Goal: Transaction & Acquisition: Subscribe to service/newsletter

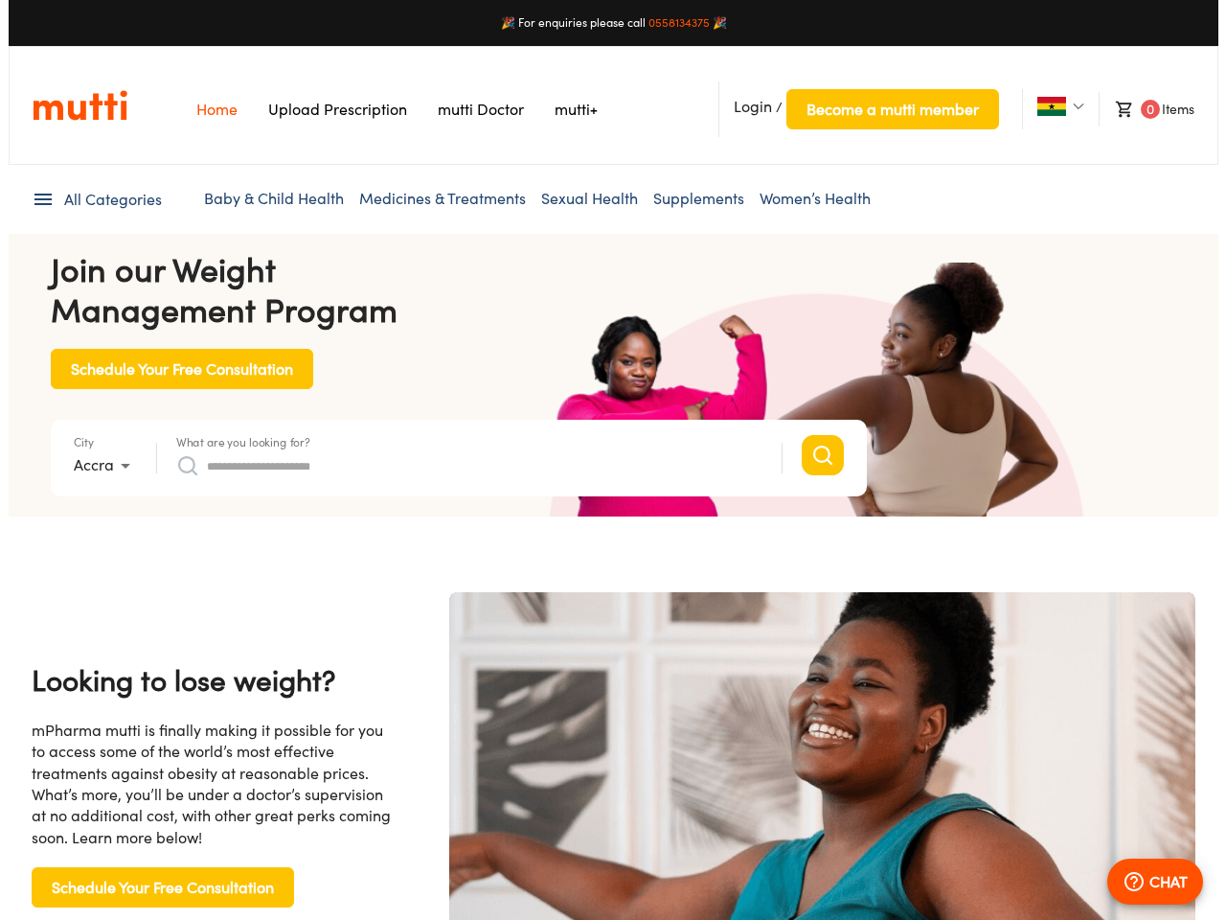
scroll to position [0, 3947]
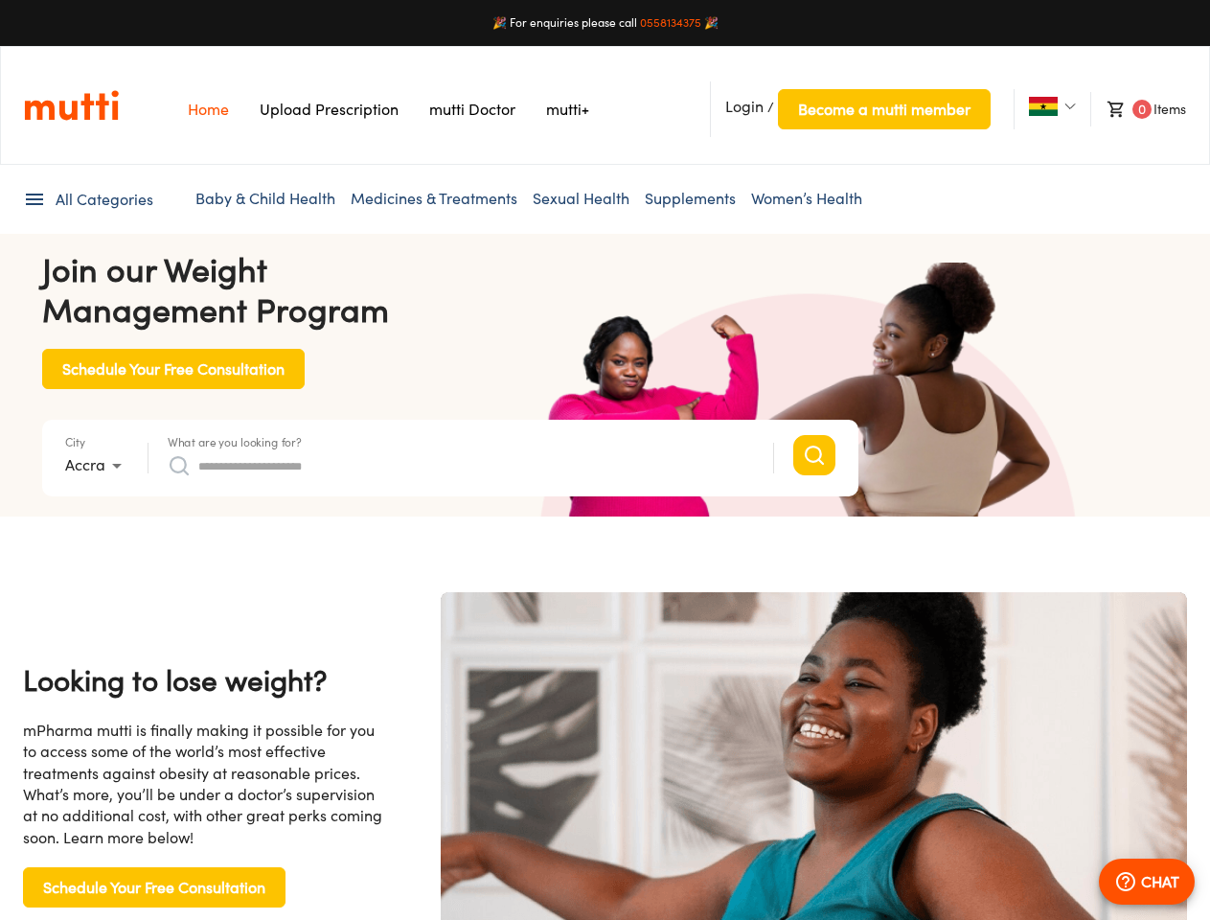
click at [744, 106] on span "Login" at bounding box center [744, 106] width 38 height 19
click at [883, 109] on span "Become a mutti member" at bounding box center [884, 109] width 172 height 27
click at [1042, 106] on img at bounding box center [1043, 106] width 29 height 19
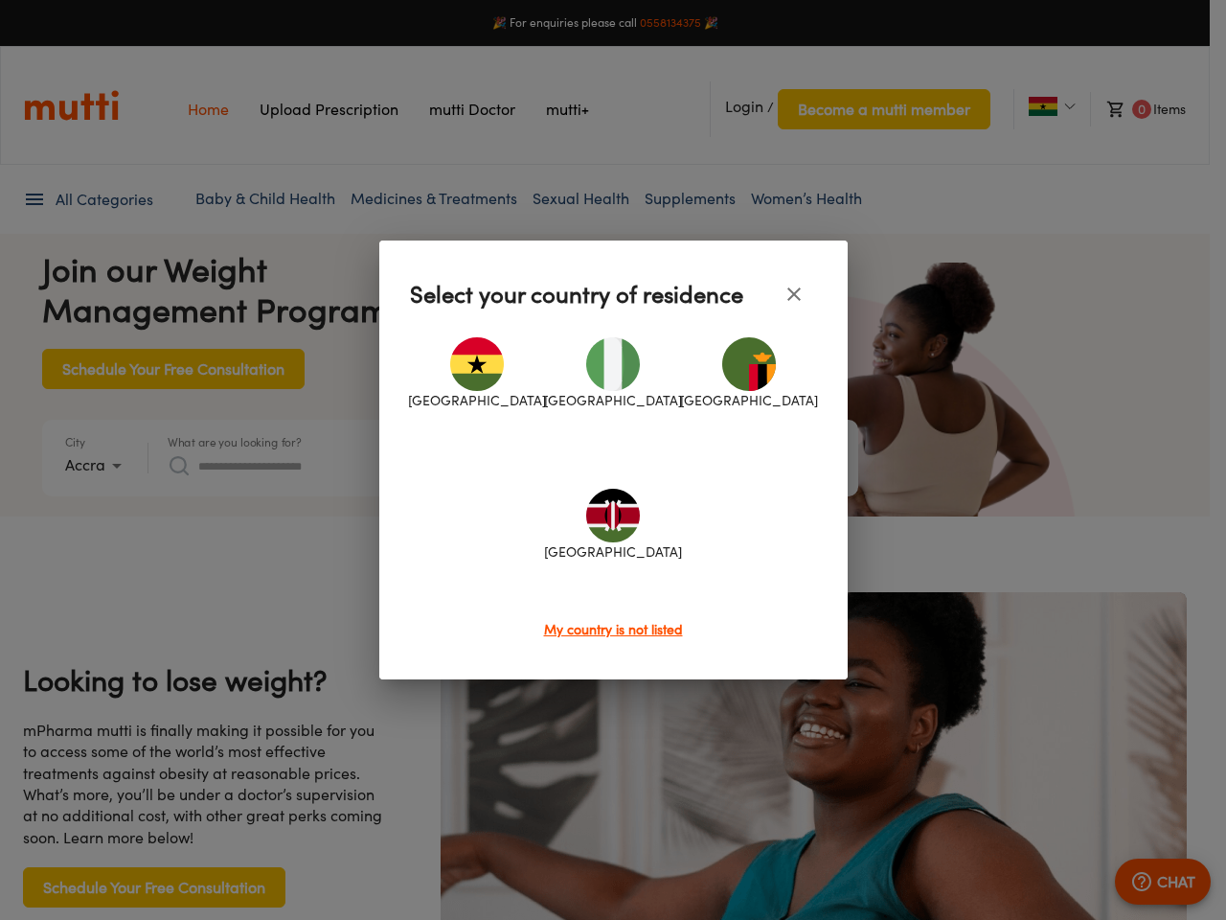
click at [1137, 109] on div at bounding box center [613, 460] width 1226 height 920
click at [87, 199] on div at bounding box center [613, 460] width 1226 height 920
click at [97, 466] on div at bounding box center [613, 460] width 1226 height 920
click at [235, 442] on div at bounding box center [613, 460] width 1226 height 920
click at [461, 466] on div "[GEOGRAPHIC_DATA] [GEOGRAPHIC_DATA] [GEOGRAPHIC_DATA] [GEOGRAPHIC_DATA]" at bounding box center [613, 468] width 407 height 302
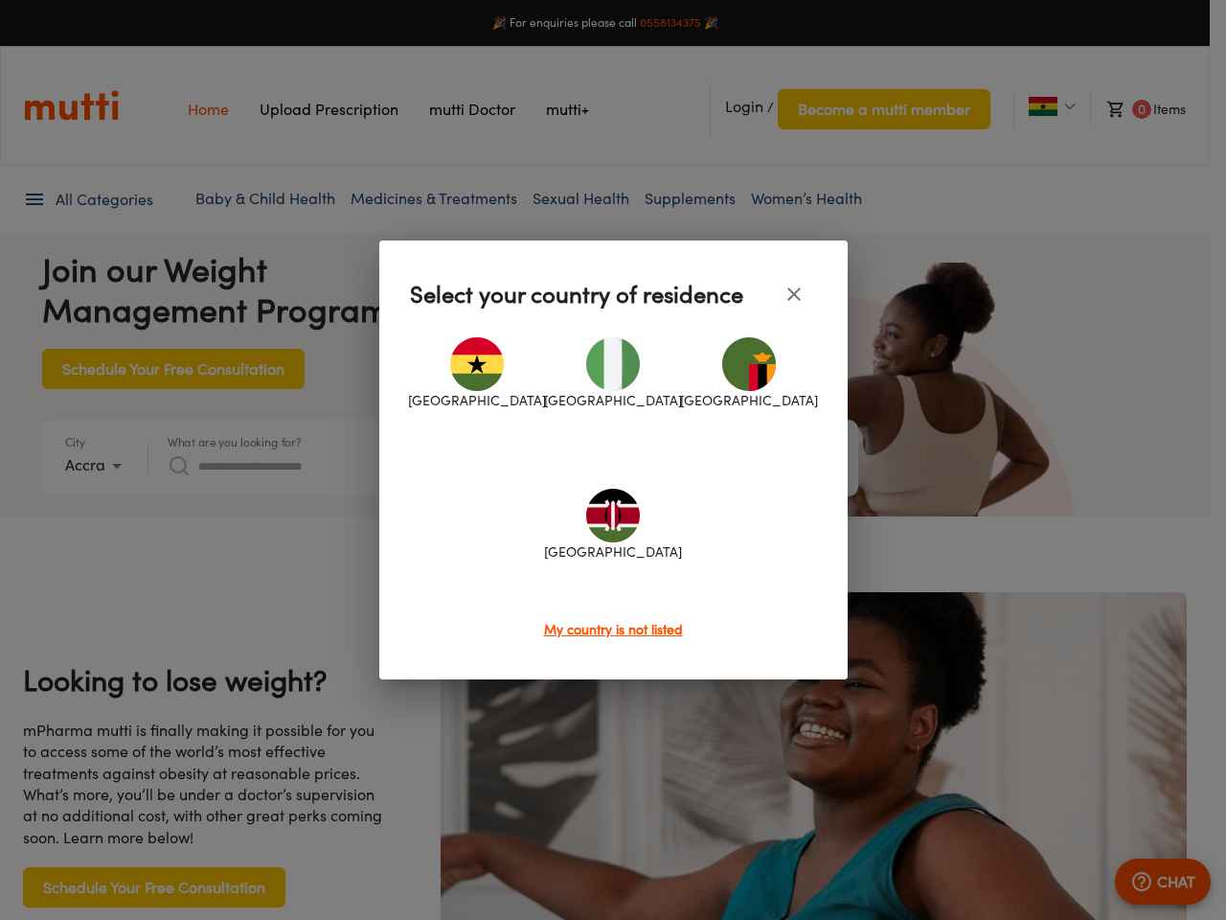
click at [1147, 881] on div at bounding box center [613, 460] width 1226 height 920
